Goal: Entertainment & Leisure: Consume media (video, audio)

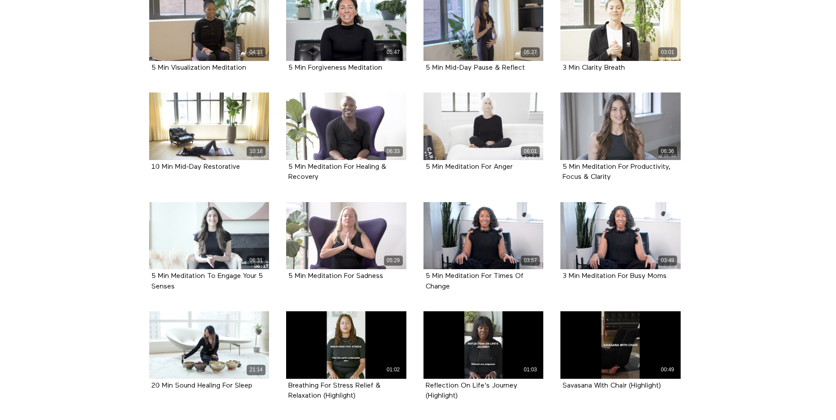
scroll to position [997, 0]
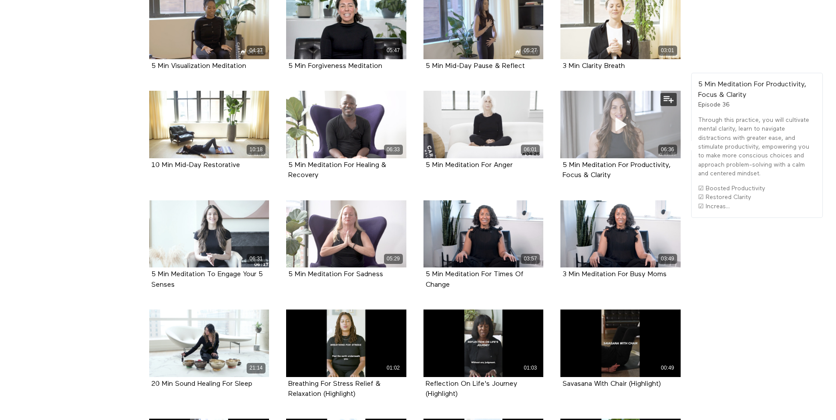
click at [617, 128] on icon at bounding box center [620, 124] width 26 height 15
